Goal: Check status: Check status

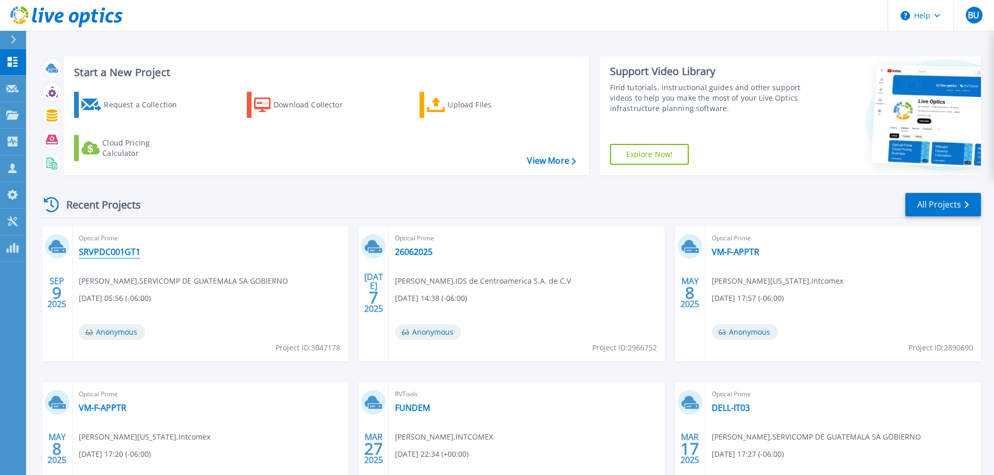
click at [128, 252] on link "SRVPDC001GT1" at bounding box center [110, 252] width 62 height 10
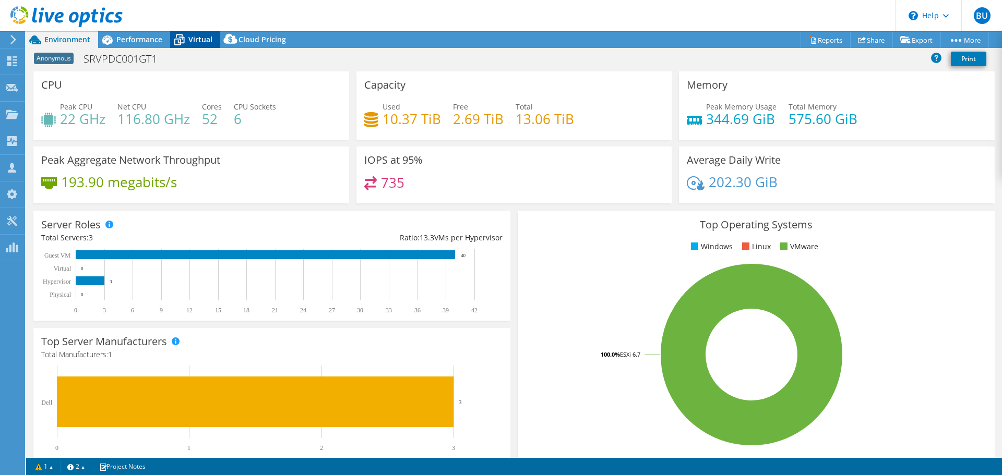
click at [196, 34] on span "Virtual" at bounding box center [200, 39] width 24 height 10
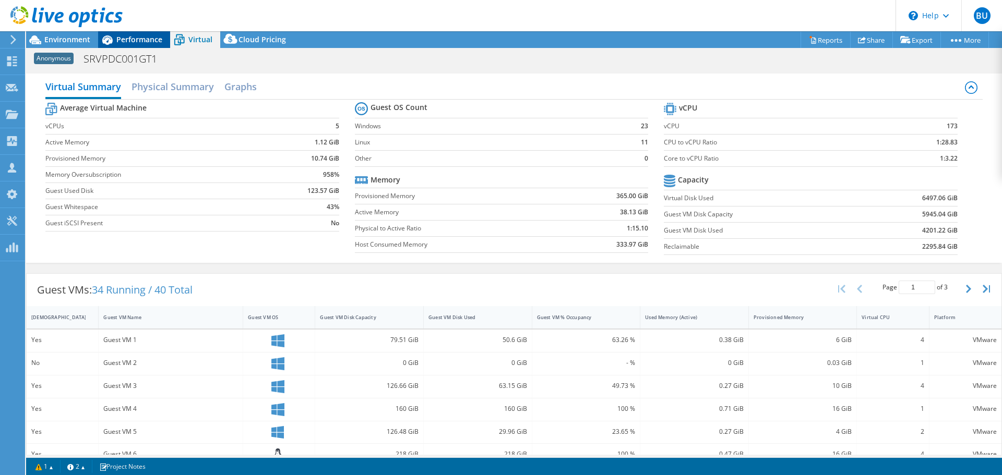
click at [144, 37] on span "Performance" at bounding box center [139, 39] width 46 height 10
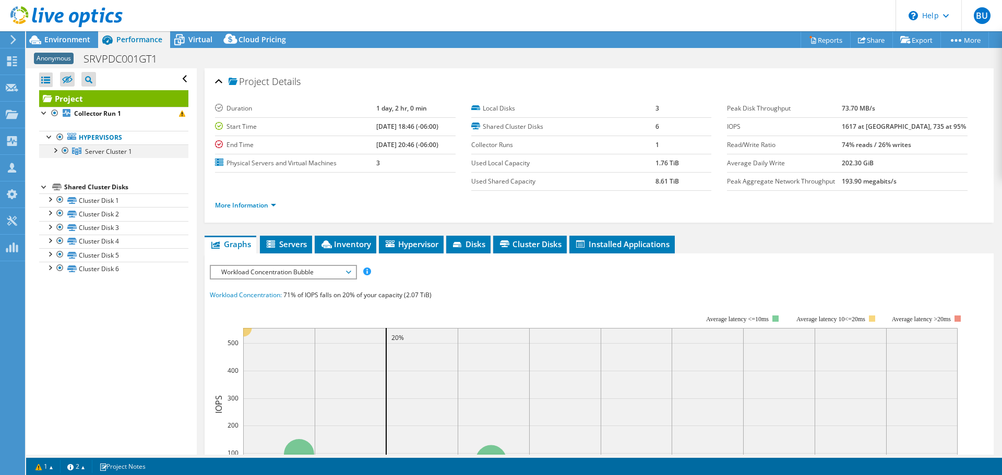
click at [55, 150] on div at bounding box center [55, 150] width 10 height 10
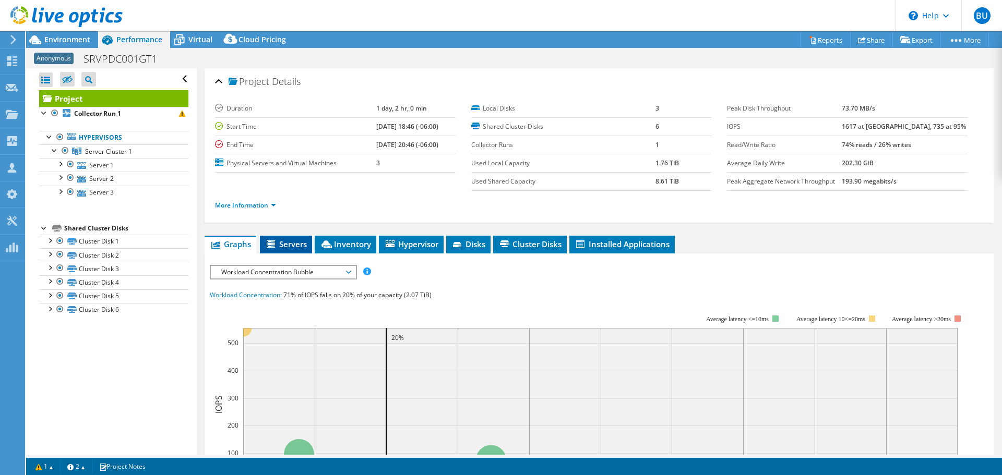
click at [291, 240] on span "Servers" at bounding box center [286, 244] width 42 height 10
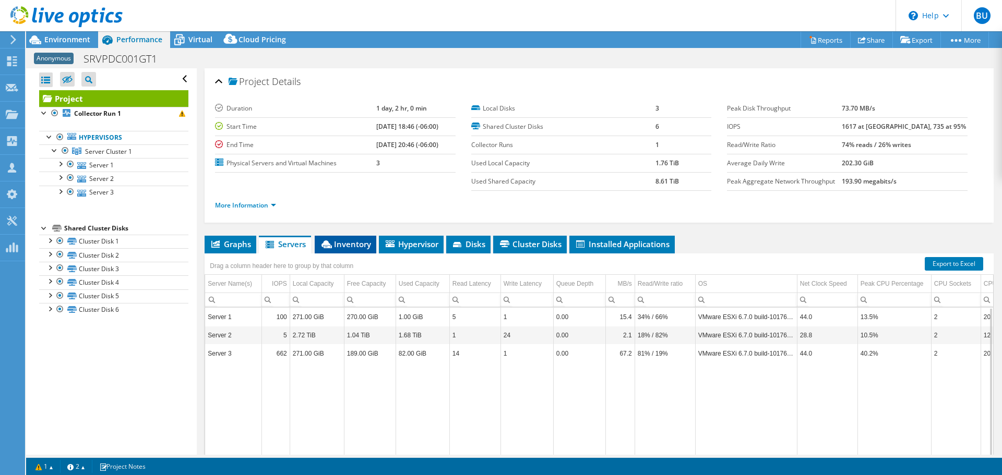
click at [346, 252] on li "Inventory" at bounding box center [346, 245] width 62 height 18
